Goal: Transaction & Acquisition: Purchase product/service

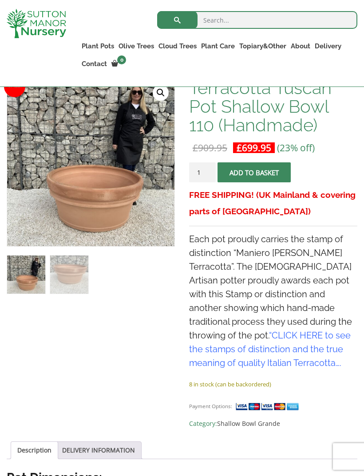
scroll to position [147, 0]
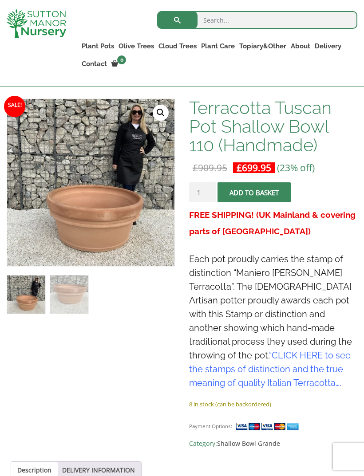
click at [109, 220] on img at bounding box center [203, 295] width 393 height 393
click at [106, 231] on img at bounding box center [203, 295] width 393 height 393
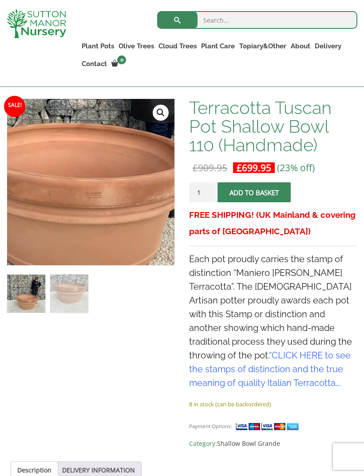
click at [161, 110] on link "🔍" at bounding box center [161, 113] width 16 height 16
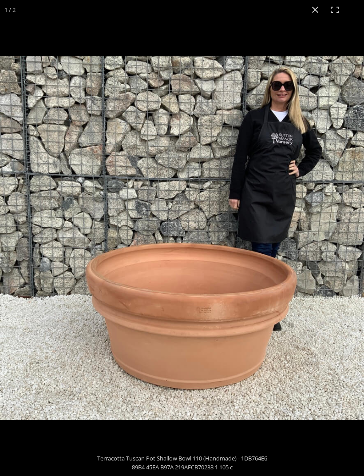
click at [311, 10] on button "Close (Esc)" at bounding box center [315, 10] width 20 height 20
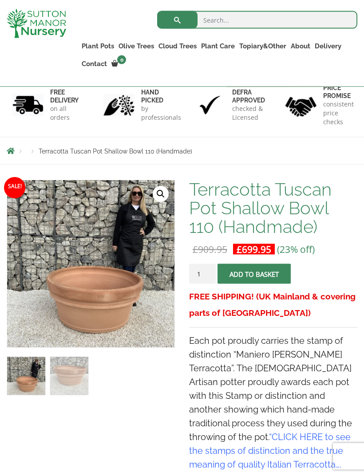
scroll to position [63, 0]
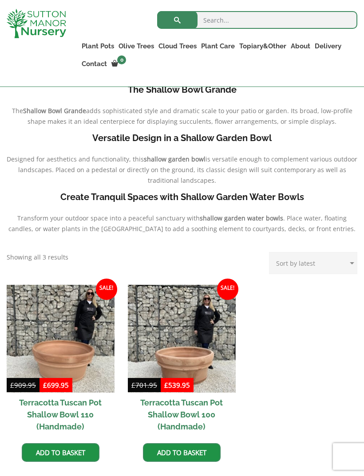
scroll to position [231, 0]
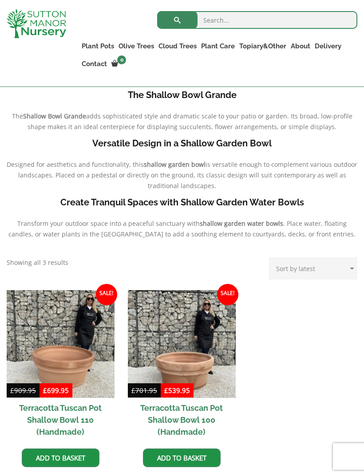
click at [43, 268] on div "The Shallow Bowl Grande The Shallow Bowl Grande adds sophisticated style and dr…" at bounding box center [182, 290] width 364 height 417
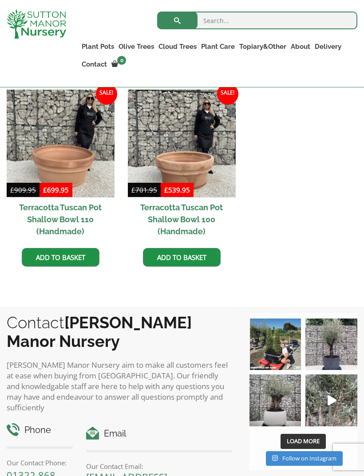
scroll to position [432, 0]
click at [0, 0] on link "Shallow Bowl Grande" at bounding box center [0, 0] width 0 height 0
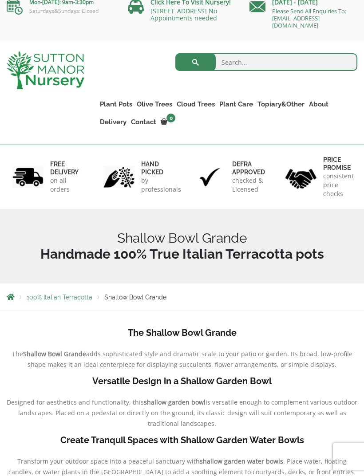
scroll to position [9, 0]
